Goal: Information Seeking & Learning: Learn about a topic

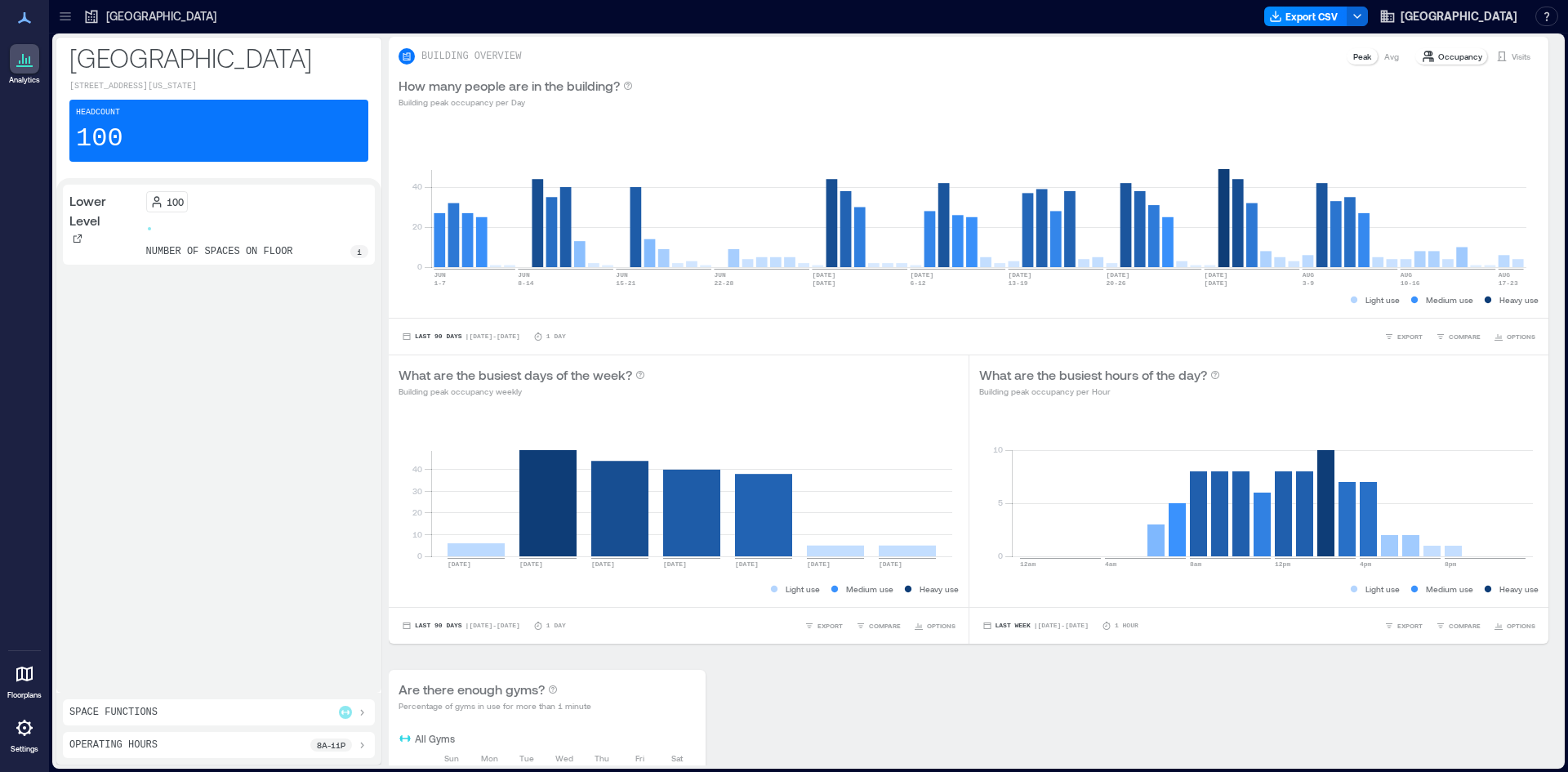
click at [237, 213] on div "100 number of spaces on floor 1" at bounding box center [257, 224] width 223 height 67
click at [357, 258] on p "1" at bounding box center [359, 251] width 5 height 13
click at [285, 703] on div "Space Functions" at bounding box center [218, 712] width 312 height 27
click at [289, 716] on div "Space Functions" at bounding box center [218, 712] width 299 height 13
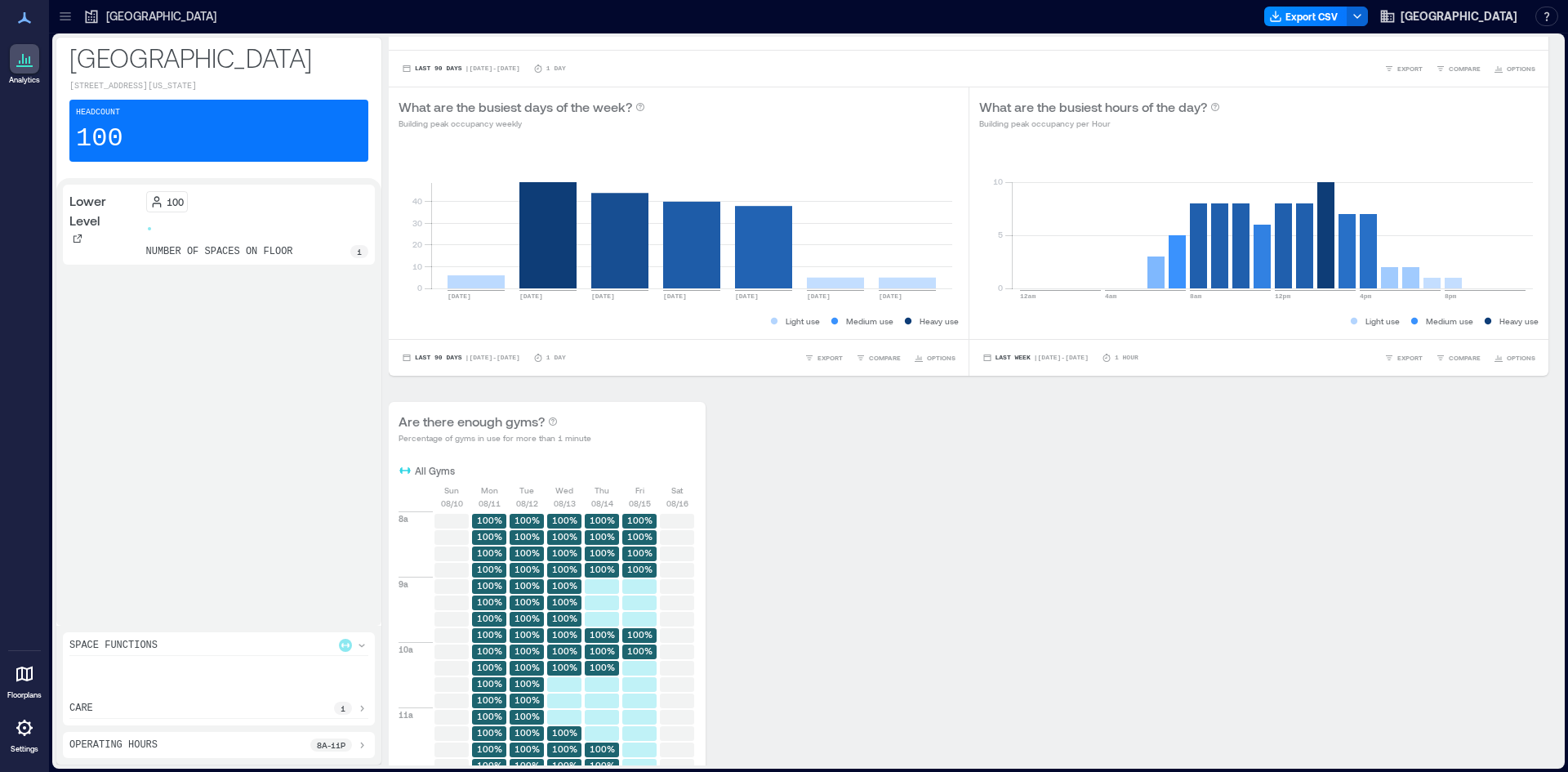
scroll to position [327, 0]
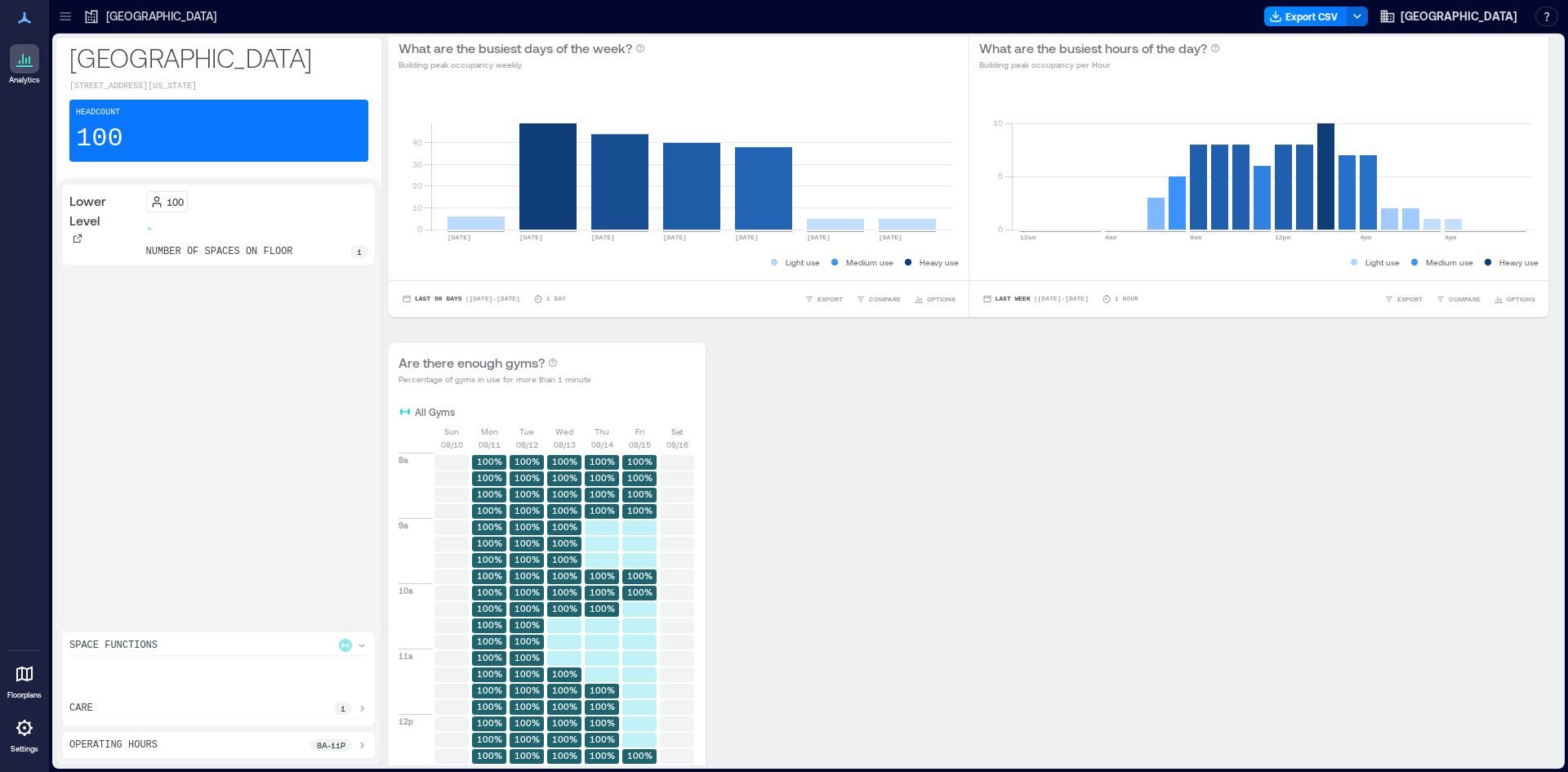
click at [74, 16] on div at bounding box center [65, 16] width 27 height 27
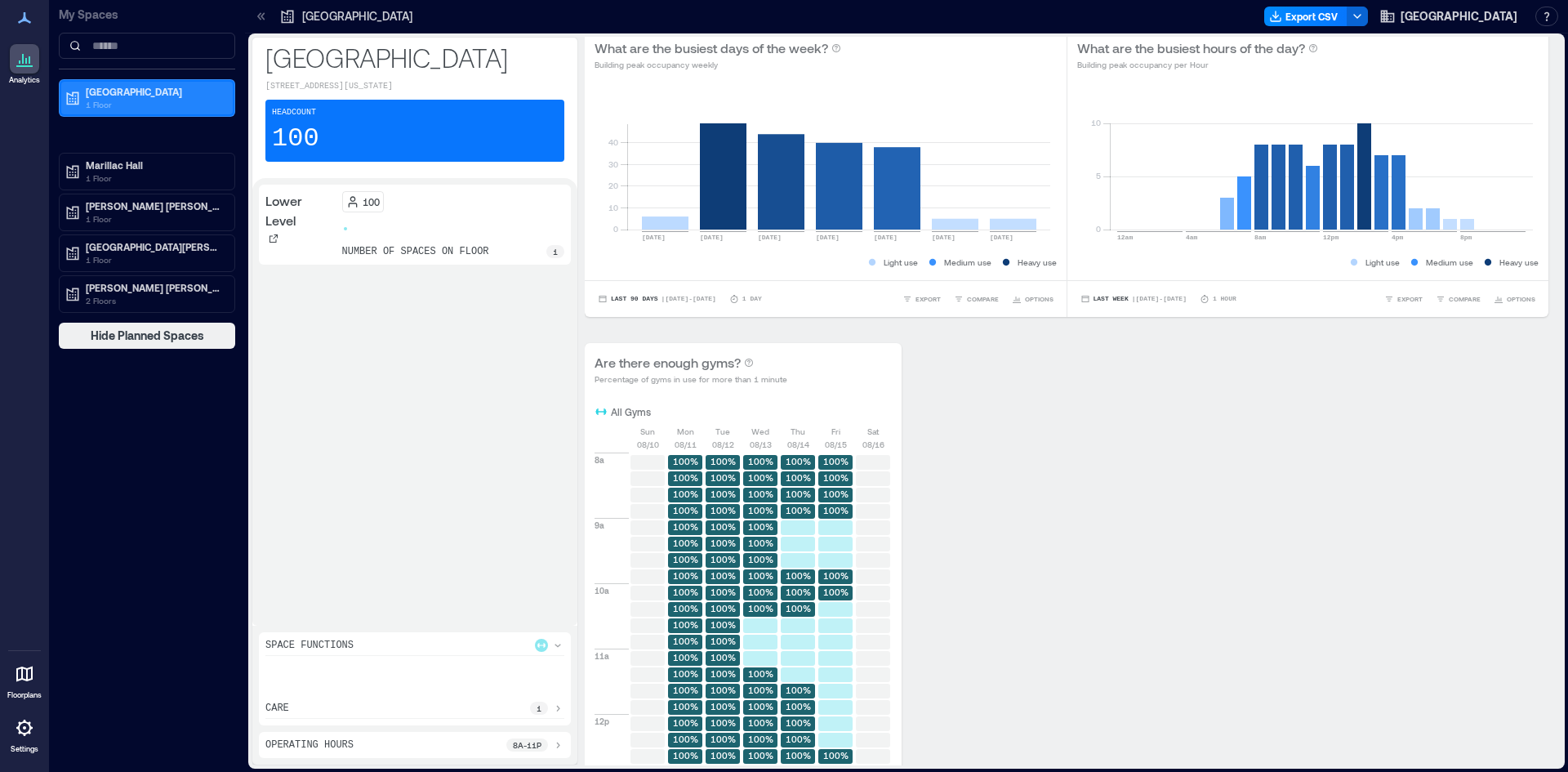
click at [139, 104] on p "1 Floor" at bounding box center [154, 104] width 137 height 13
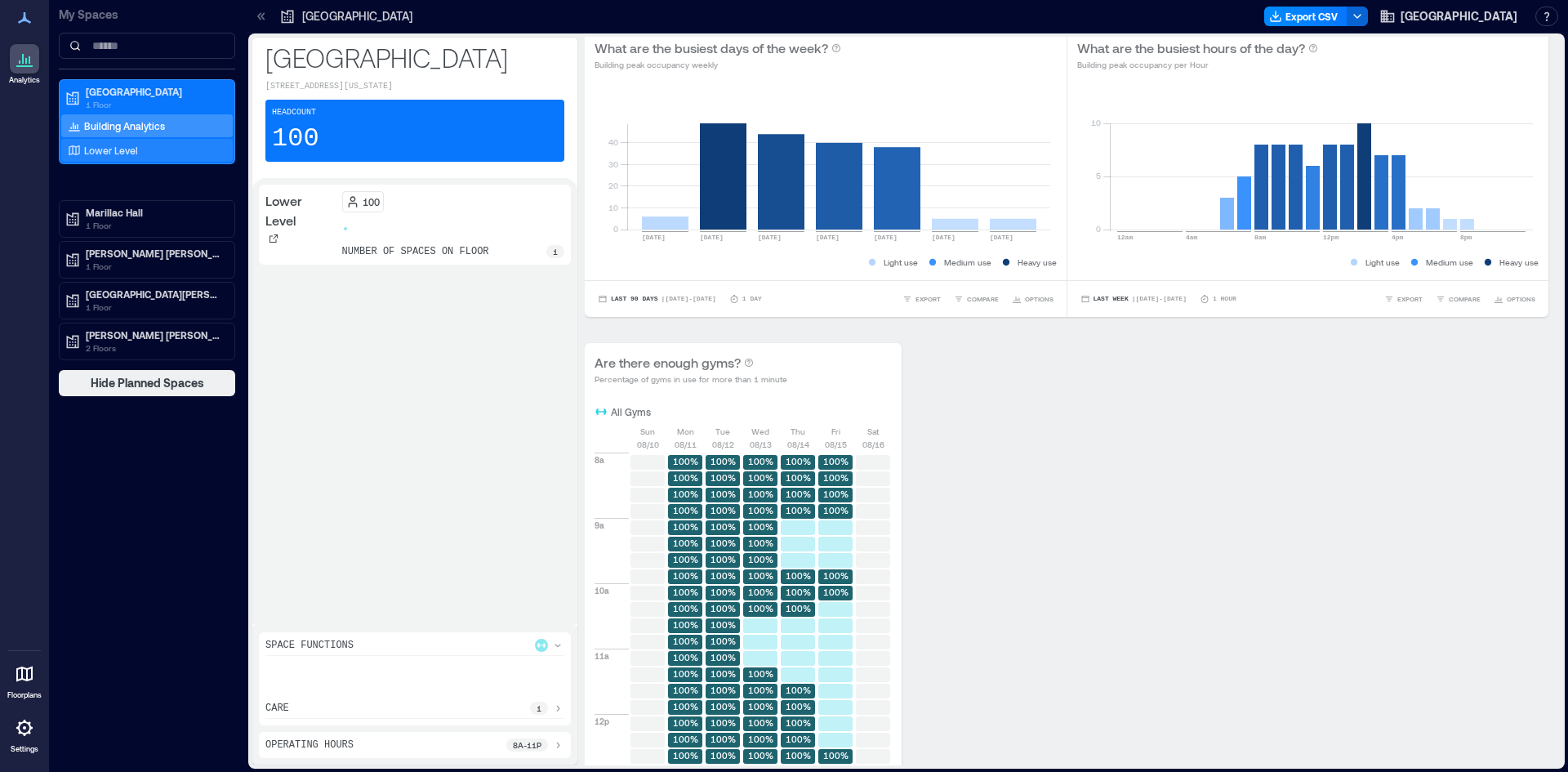
click at [123, 147] on p "Lower Level" at bounding box center [110, 150] width 54 height 13
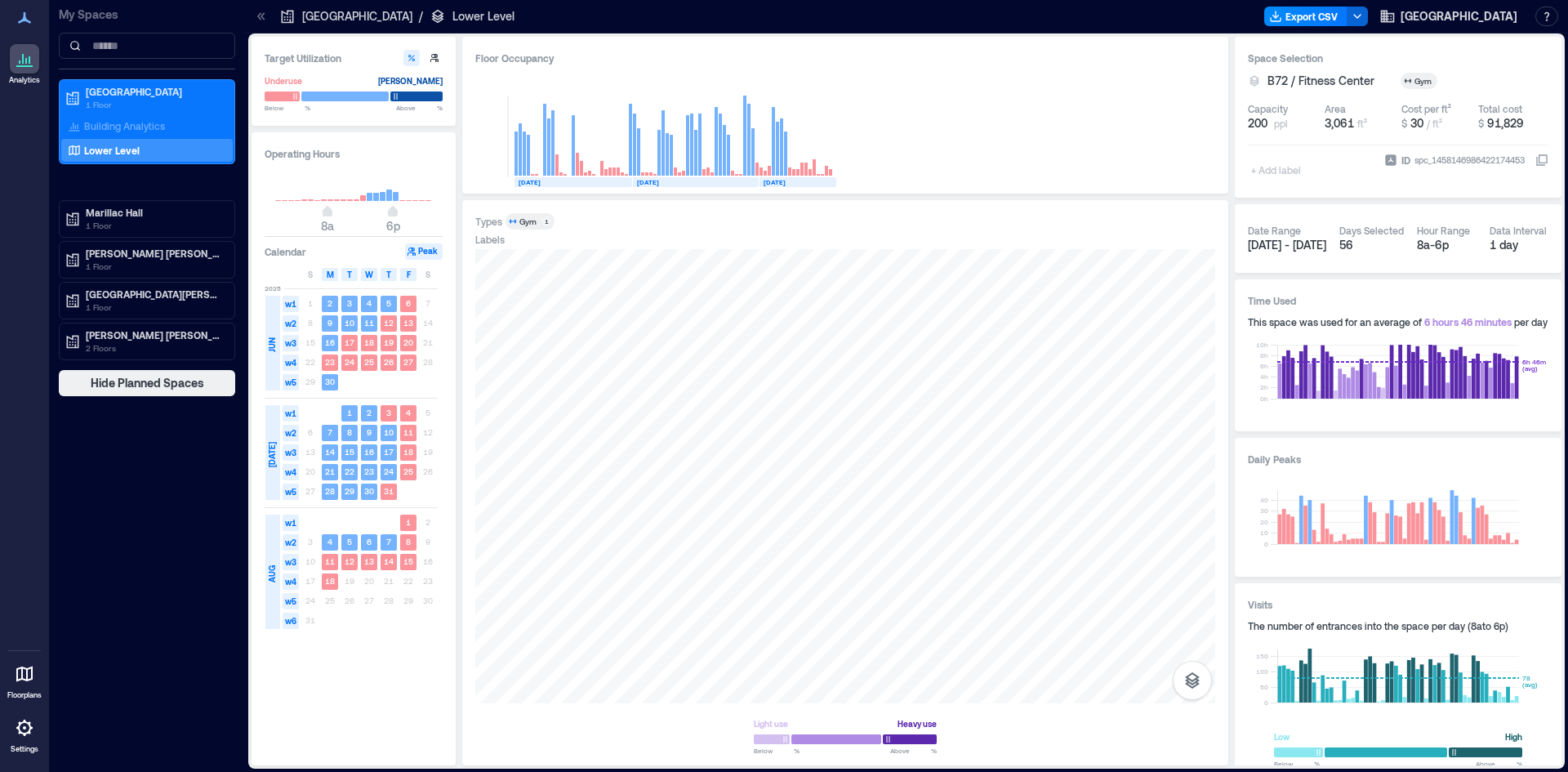
click at [394, 199] on rect at bounding box center [395, 196] width 6 height 9
